Goal: Task Accomplishment & Management: Manage account settings

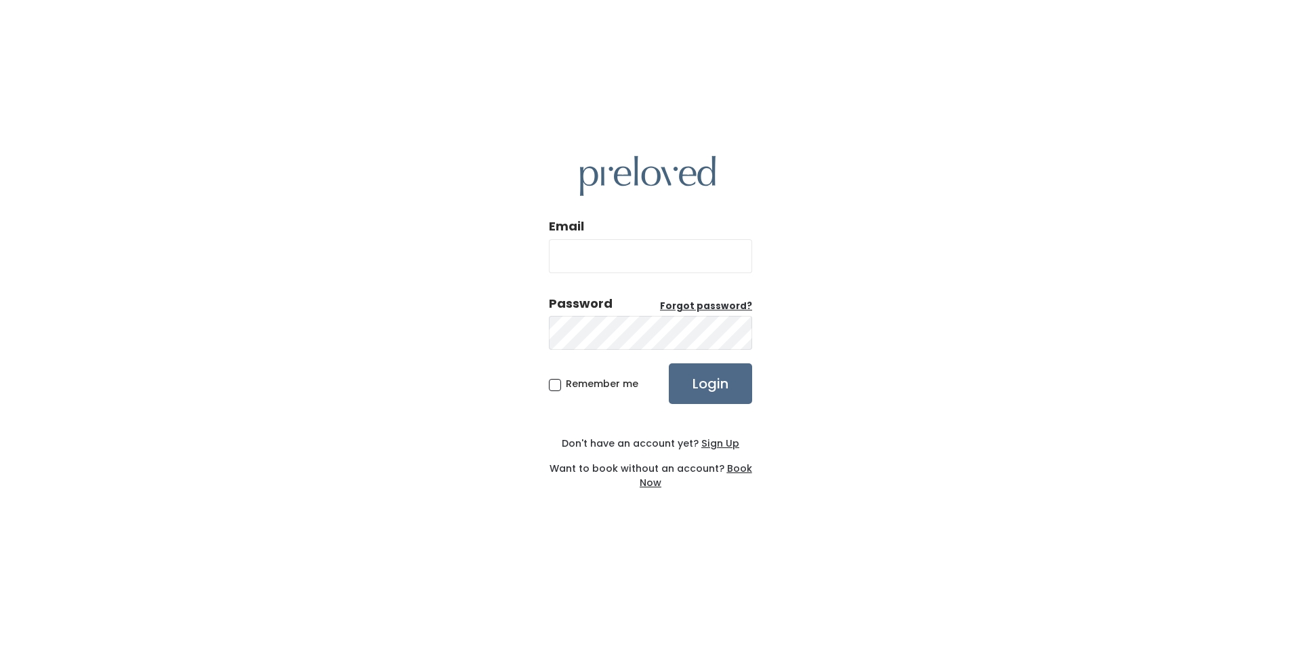
type input "[EMAIL_ADDRESS][DOMAIN_NAME]"
click at [722, 391] on input "Login" at bounding box center [710, 383] width 83 height 41
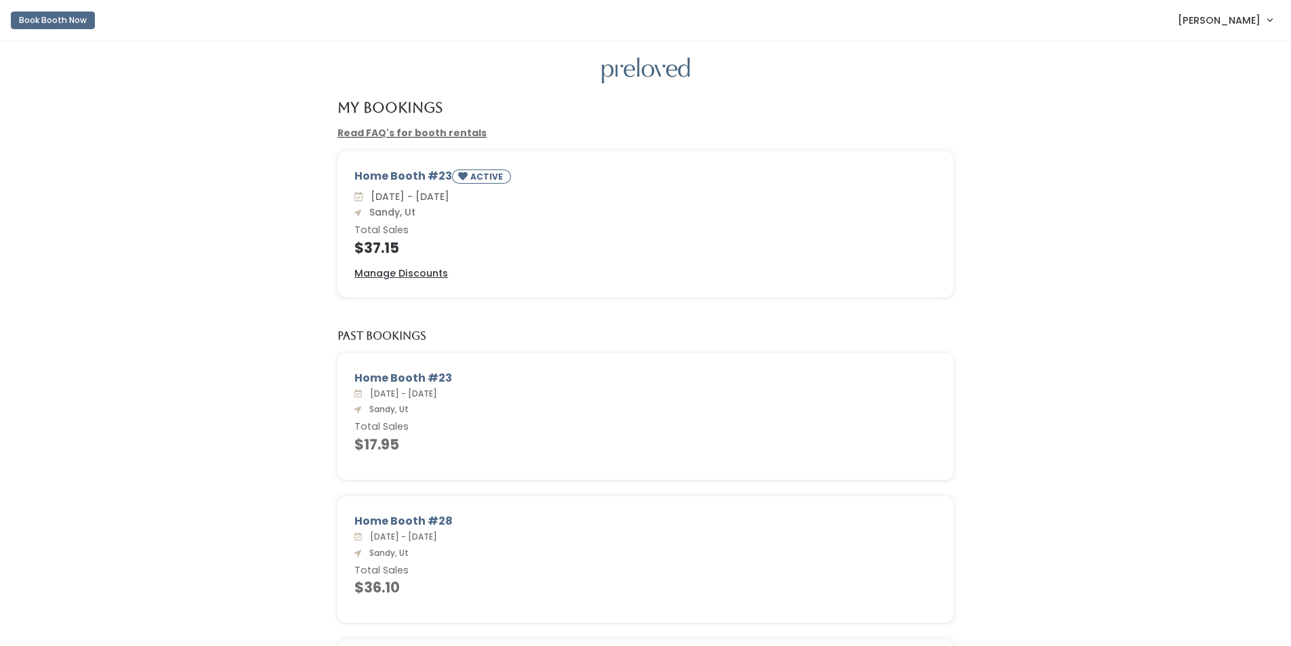
click at [1216, 24] on span "[PERSON_NAME]" at bounding box center [1219, 20] width 83 height 15
click at [1205, 115] on button "Logout" at bounding box center [1224, 114] width 121 height 24
